Goal: Find specific page/section: Find specific page/section

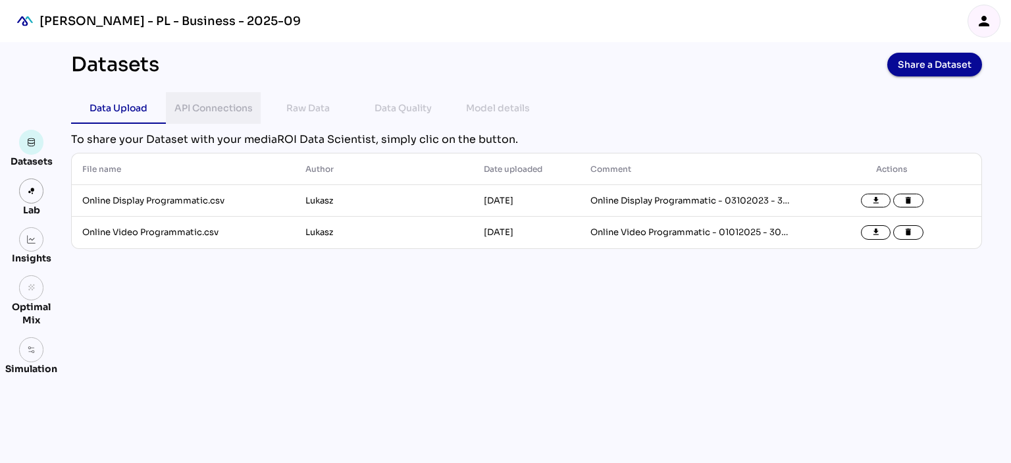
click at [226, 103] on div "API Connections" at bounding box center [213, 108] width 78 height 16
